Goal: Find specific page/section: Find specific page/section

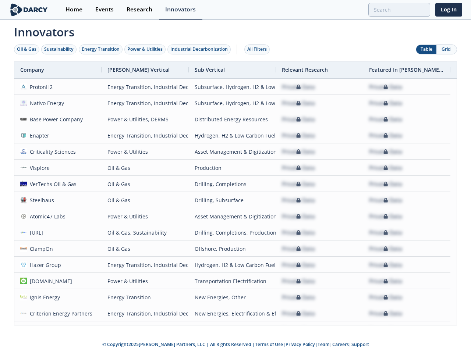
click at [27, 49] on div "Oil & Gas" at bounding box center [26, 49] width 19 height 7
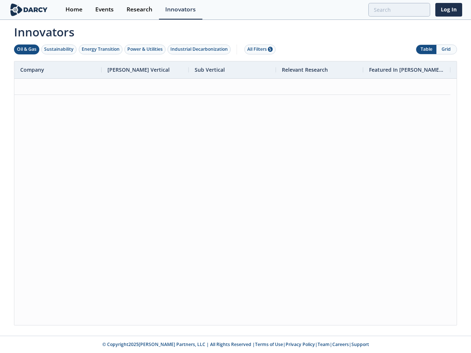
click at [59, 49] on div "Sustainability" at bounding box center [58, 49] width 29 height 7
click at [101, 49] on div "Energy Transition" at bounding box center [101, 49] width 38 height 7
click at [146, 49] on div "Power & Utilities" at bounding box center [144, 49] width 35 height 7
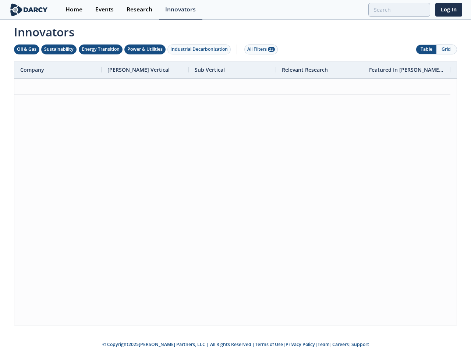
click at [201, 49] on div "Industrial Decarbonization" at bounding box center [198, 49] width 57 height 7
click at [259, 49] on div "All Filters 28" at bounding box center [261, 49] width 28 height 7
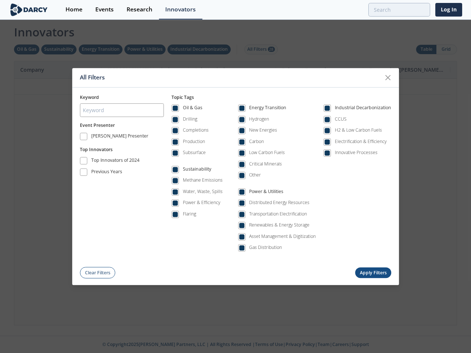
click at [426, 49] on div "All Filters Keyword Event Presenter [PERSON_NAME] Presenter Top Innovators Top …" at bounding box center [235, 176] width 471 height 353
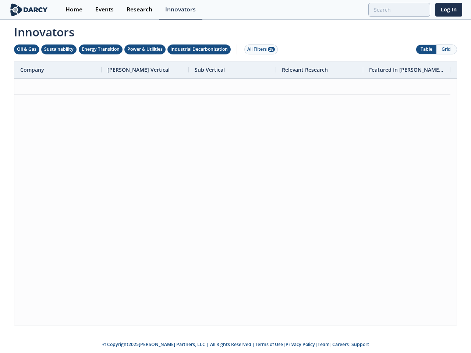
click at [446, 49] on button "Grid" at bounding box center [446, 49] width 20 height 9
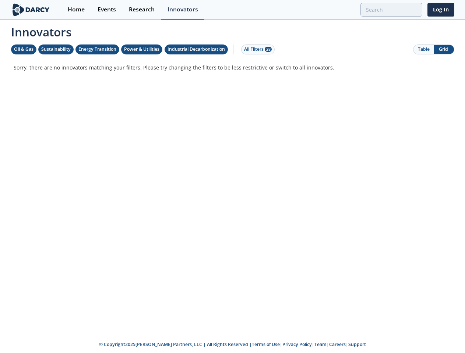
click at [235, 193] on div "Innovators Oil & Gas Sustainability Energy Transition Power & Utilities Industr…" at bounding box center [232, 173] width 453 height 305
click at [58, 70] on p "Sorry, there are no innovators matching your filters. Please try changing the f…" at bounding box center [233, 68] width 438 height 8
